Goal: Information Seeking & Learning: Find specific page/section

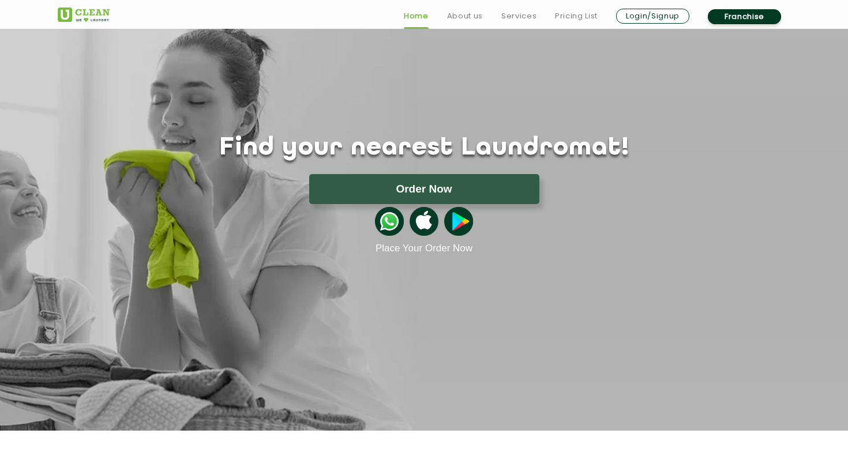
scroll to position [15, 0]
click at [569, 13] on link "Pricing List" at bounding box center [576, 16] width 43 height 14
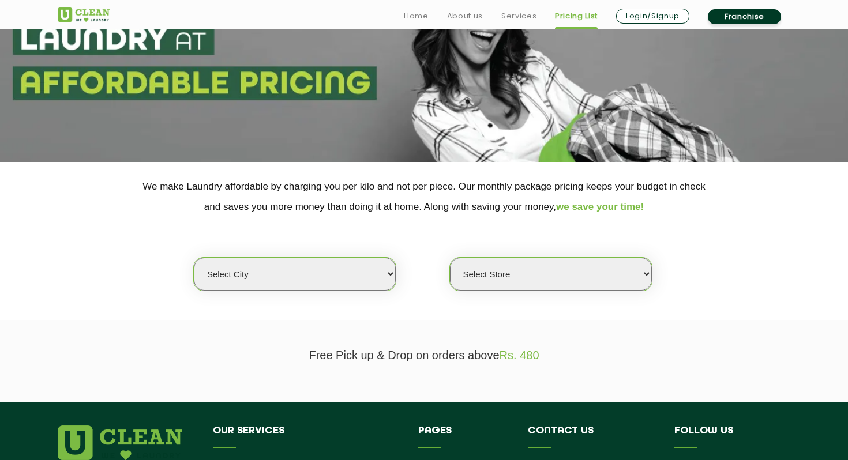
scroll to position [156, 0]
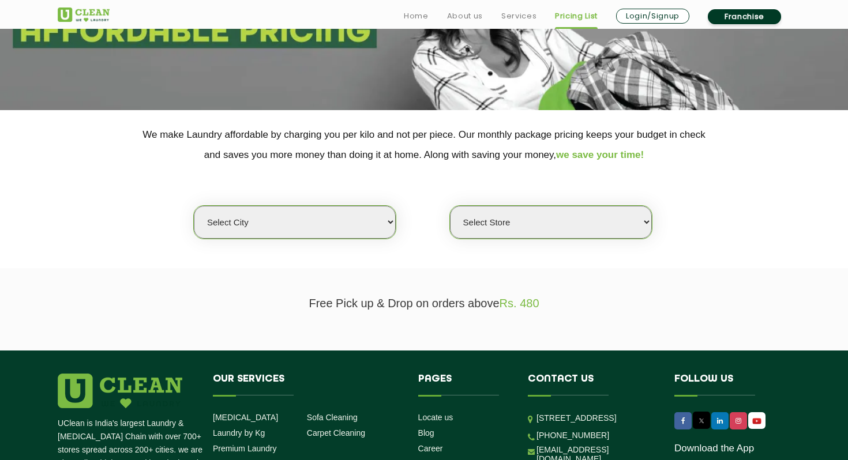
click at [331, 220] on select "Select city [GEOGRAPHIC_DATA] [GEOGRAPHIC_DATA] [GEOGRAPHIC_DATA] [GEOGRAPHIC_D…" at bounding box center [295, 222] width 202 height 33
select select "16"
click at [194, 206] on select "Select city [GEOGRAPHIC_DATA] [GEOGRAPHIC_DATA] [GEOGRAPHIC_DATA] [GEOGRAPHIC_D…" at bounding box center [295, 222] width 202 height 33
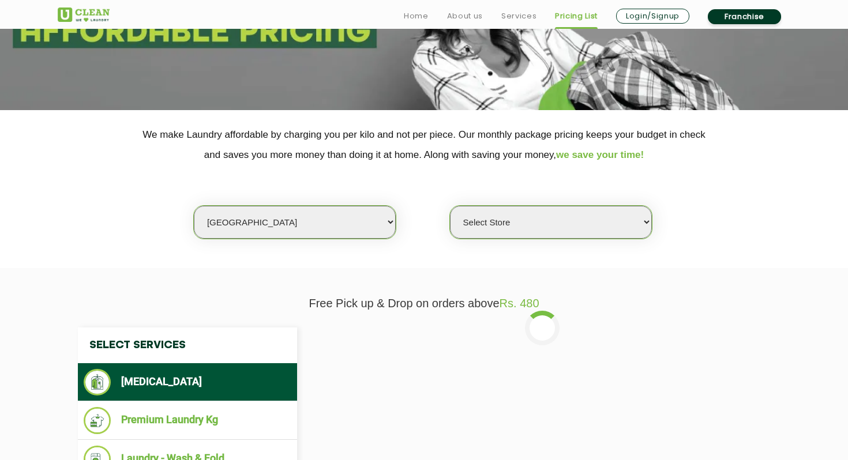
click at [518, 234] on select "Select Store UClean Powai UClean Deonar UClean LBS Marg UClean Chembur UClean W…" at bounding box center [551, 222] width 202 height 33
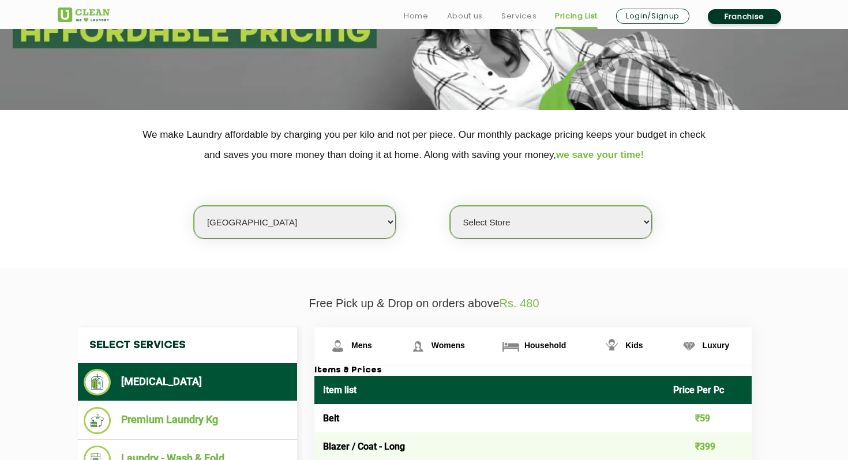
select select "440"
click at [450, 206] on select "Select Store UClean Powai UClean Deonar UClean LBS Marg UClean Chembur UClean W…" at bounding box center [551, 222] width 202 height 33
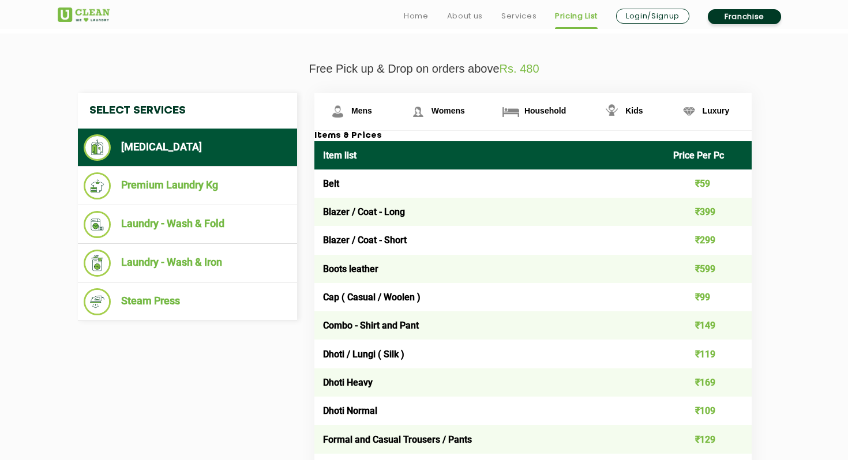
scroll to position [392, 0]
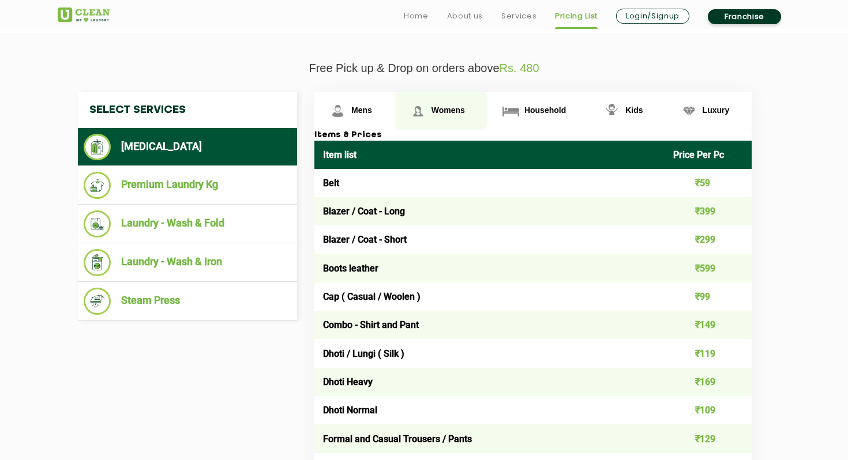
click at [434, 107] on span "Womens" at bounding box center [447, 110] width 33 height 9
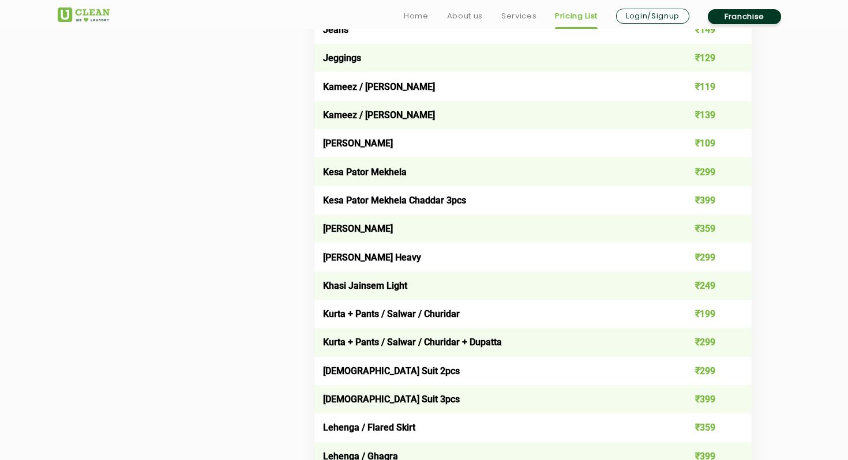
scroll to position [2025, 0]
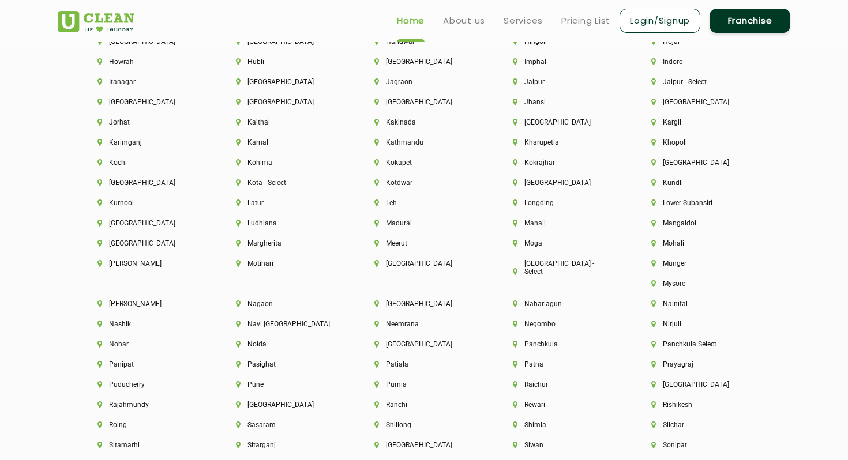
scroll to position [2803, 0]
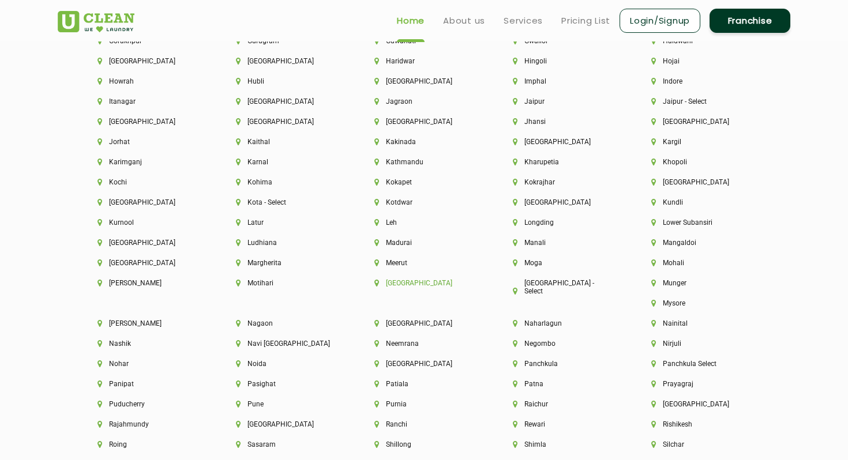
click at [392, 285] on li "[GEOGRAPHIC_DATA]" at bounding box center [423, 283] width 99 height 8
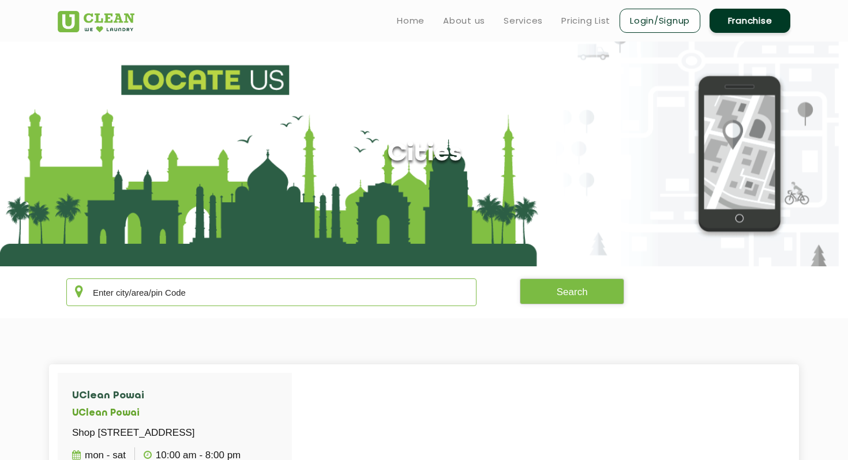
click at [326, 305] on input "text" at bounding box center [271, 293] width 410 height 28
type input "400101"
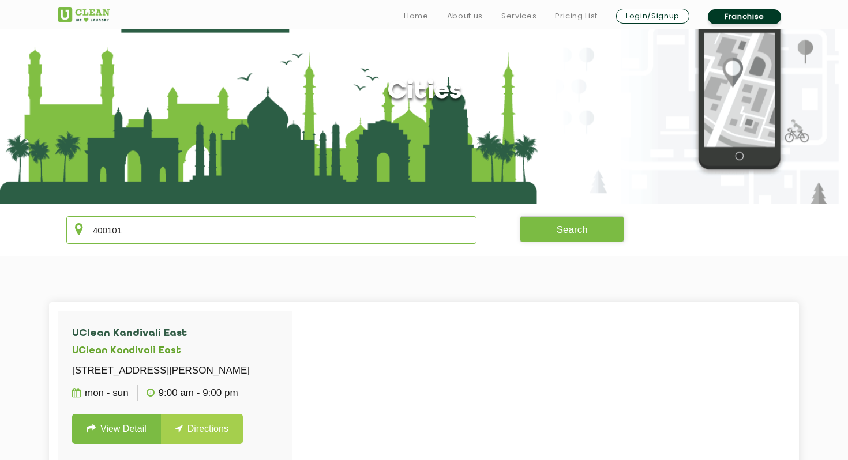
scroll to position [126, 0]
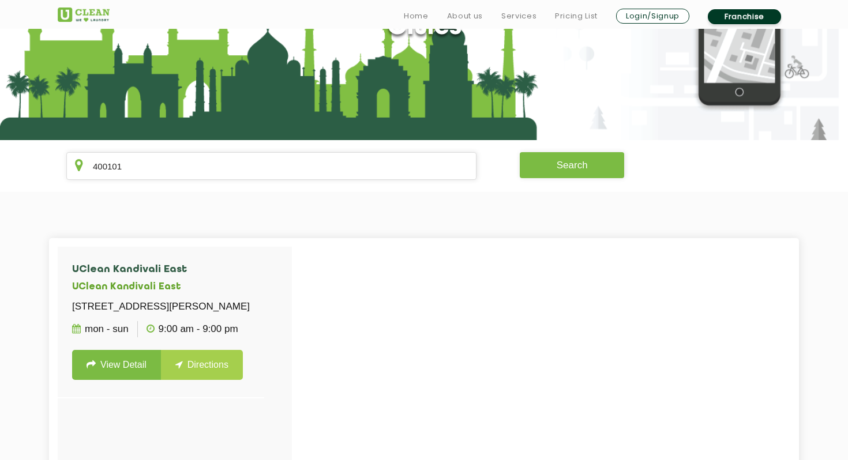
click at [557, 172] on button "Search" at bounding box center [572, 165] width 105 height 26
